Goal: Go to known website: Access a specific website the user already knows

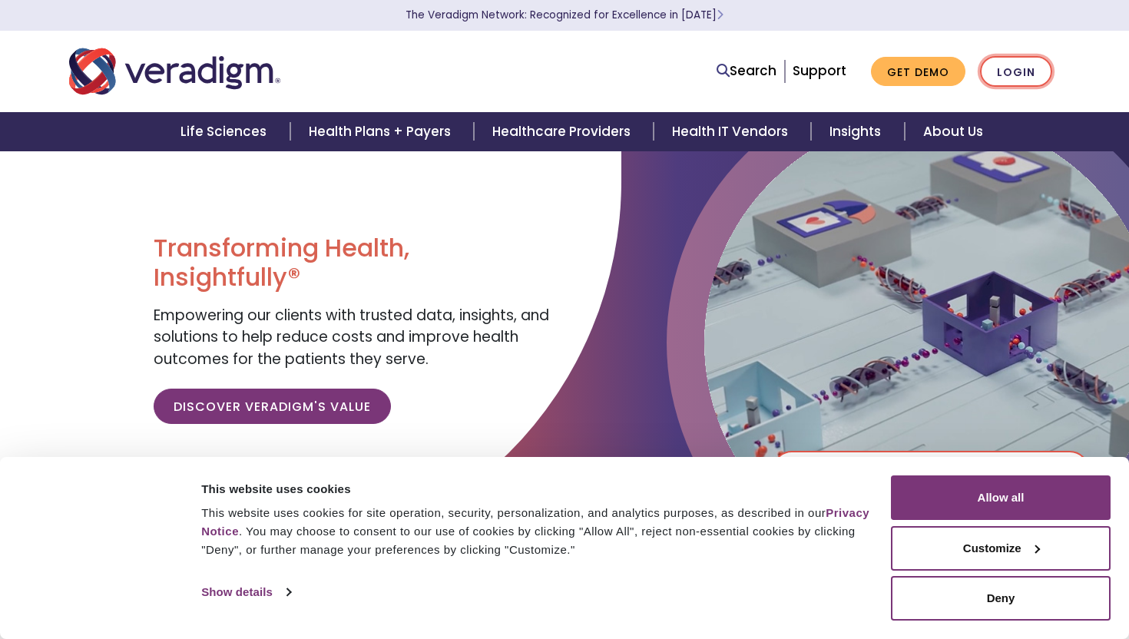
click at [1037, 78] on link "Login" at bounding box center [1016, 71] width 72 height 31
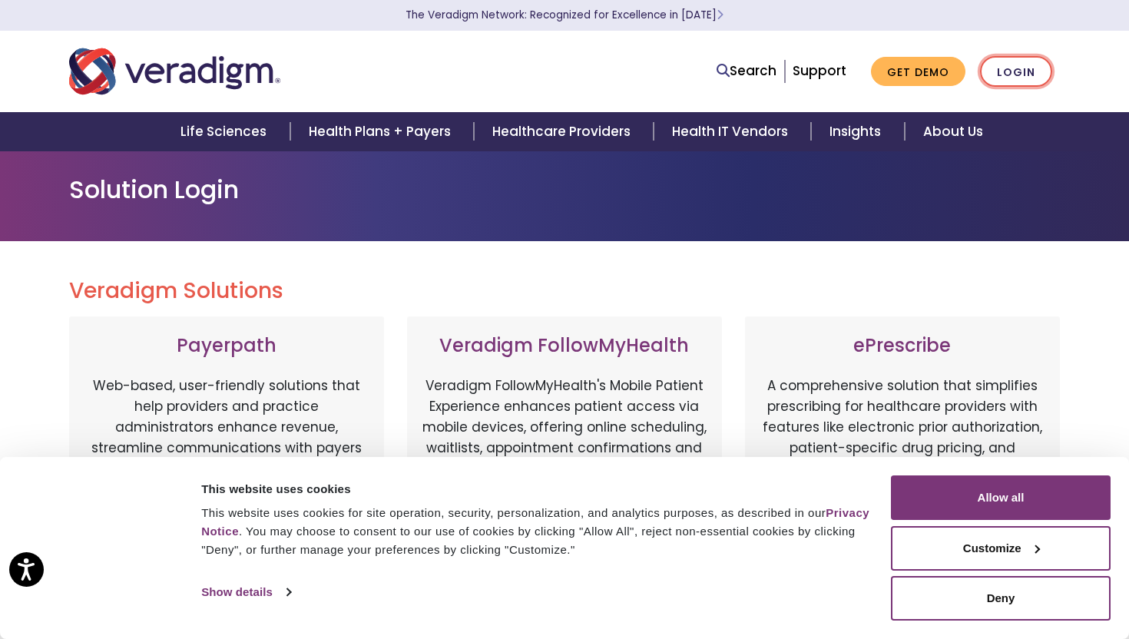
click at [1006, 81] on link "Login" at bounding box center [1016, 71] width 72 height 31
